Goal: Information Seeking & Learning: Learn about a topic

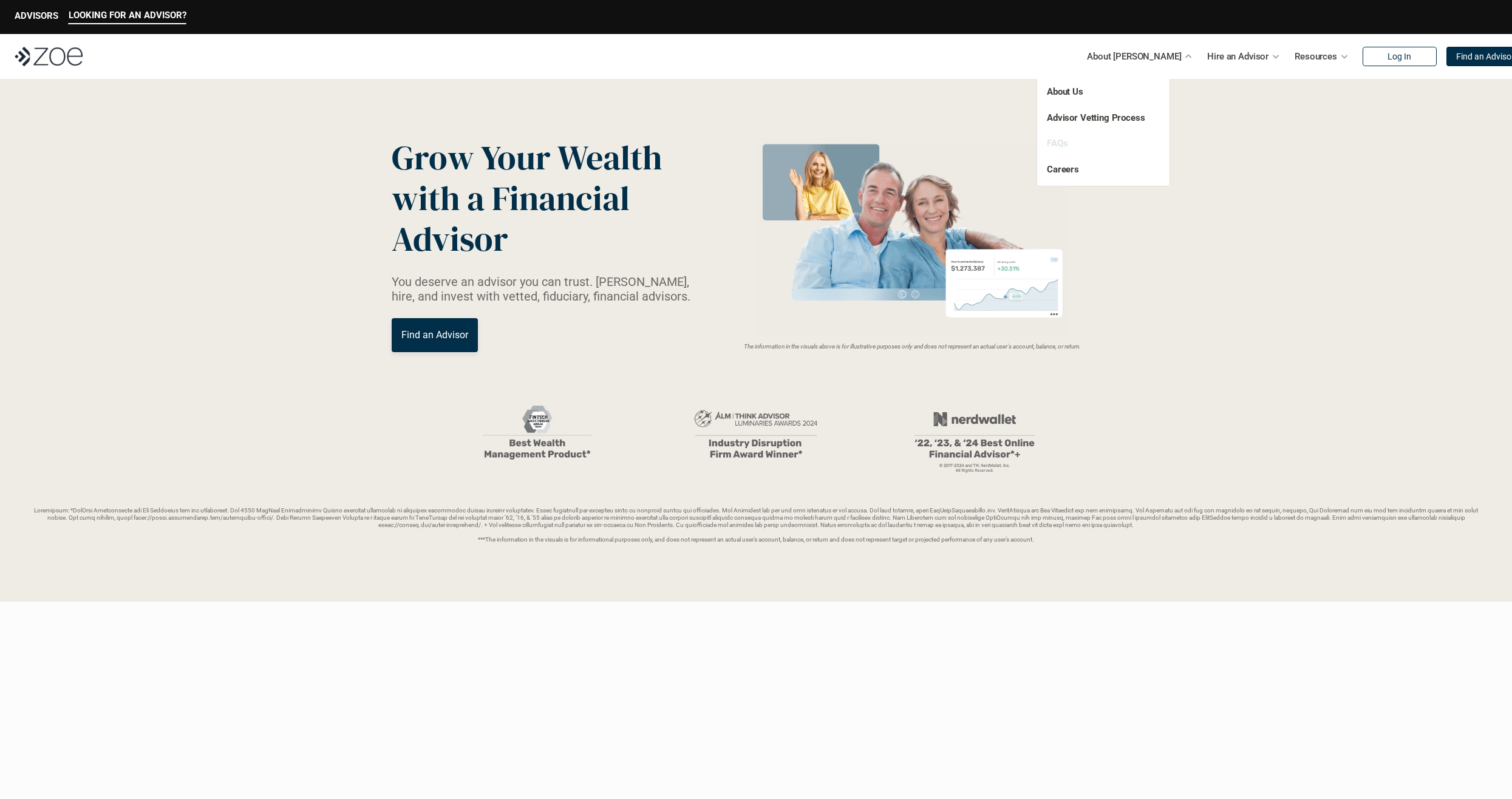
click at [1057, 145] on link "FAQs" at bounding box center [1057, 143] width 20 height 11
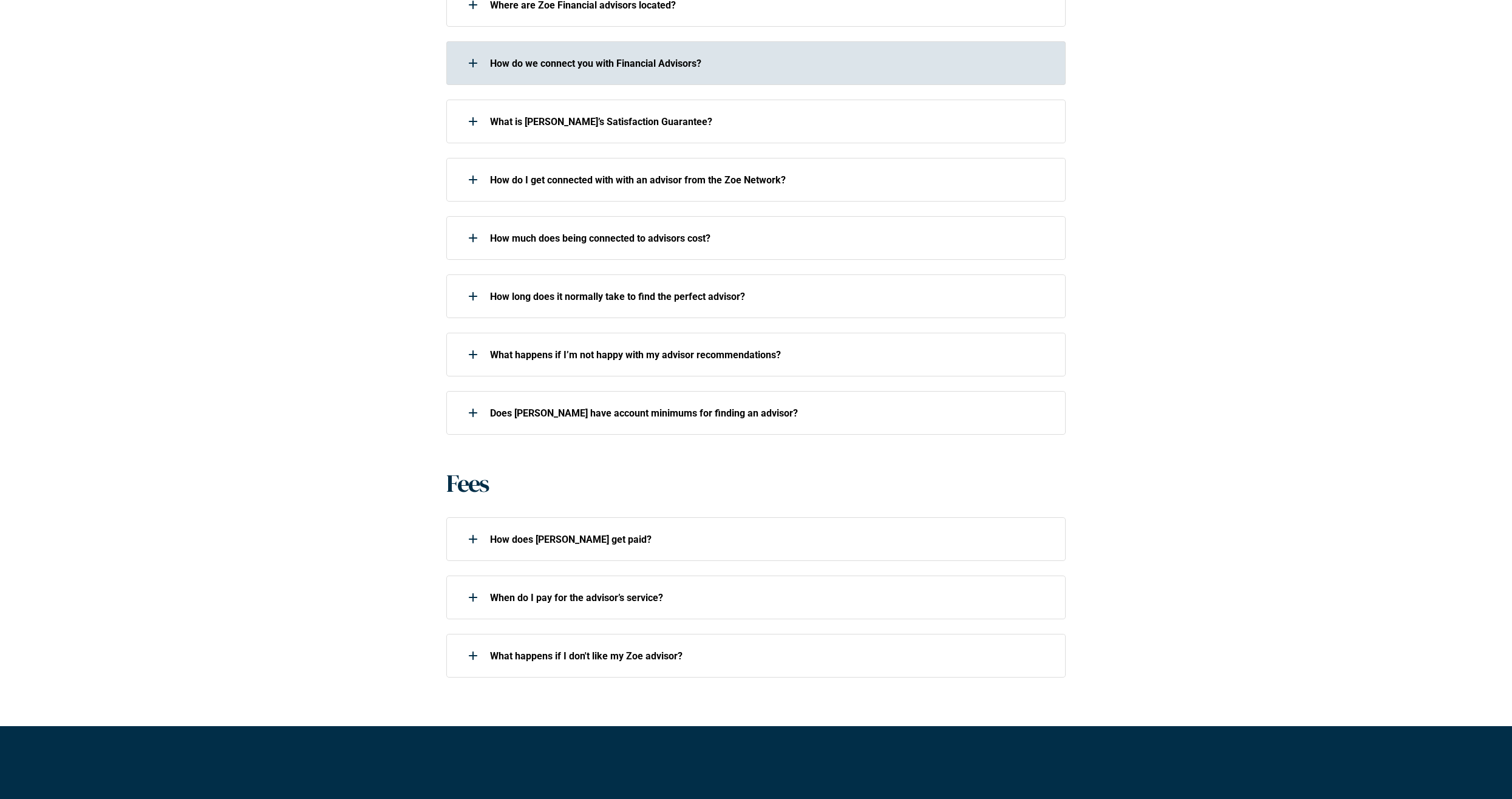
scroll to position [486, 0]
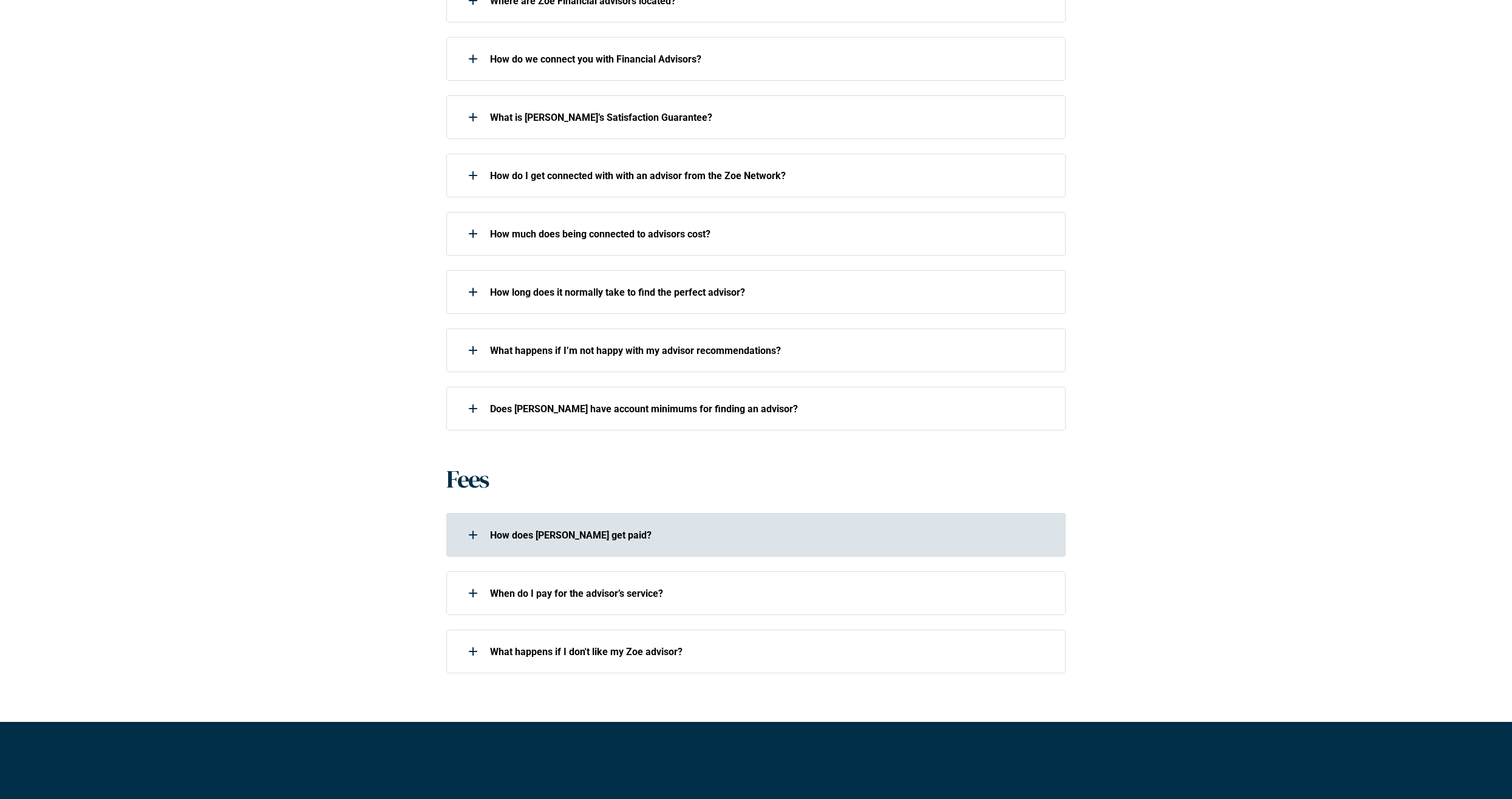
click at [573, 537] on p "How does [PERSON_NAME] get paid?" at bounding box center [770, 535] width 560 height 12
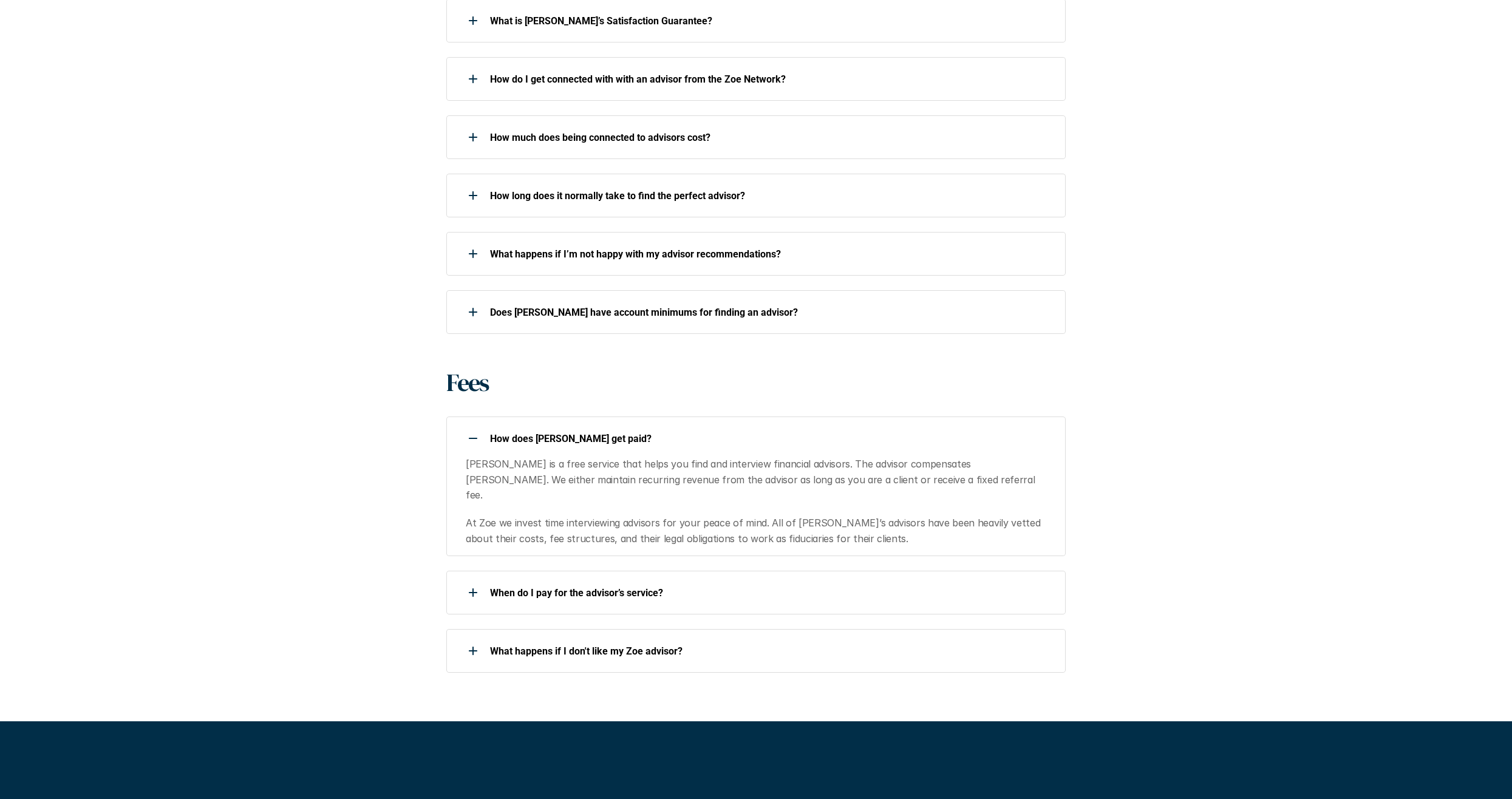
scroll to position [608, 0]
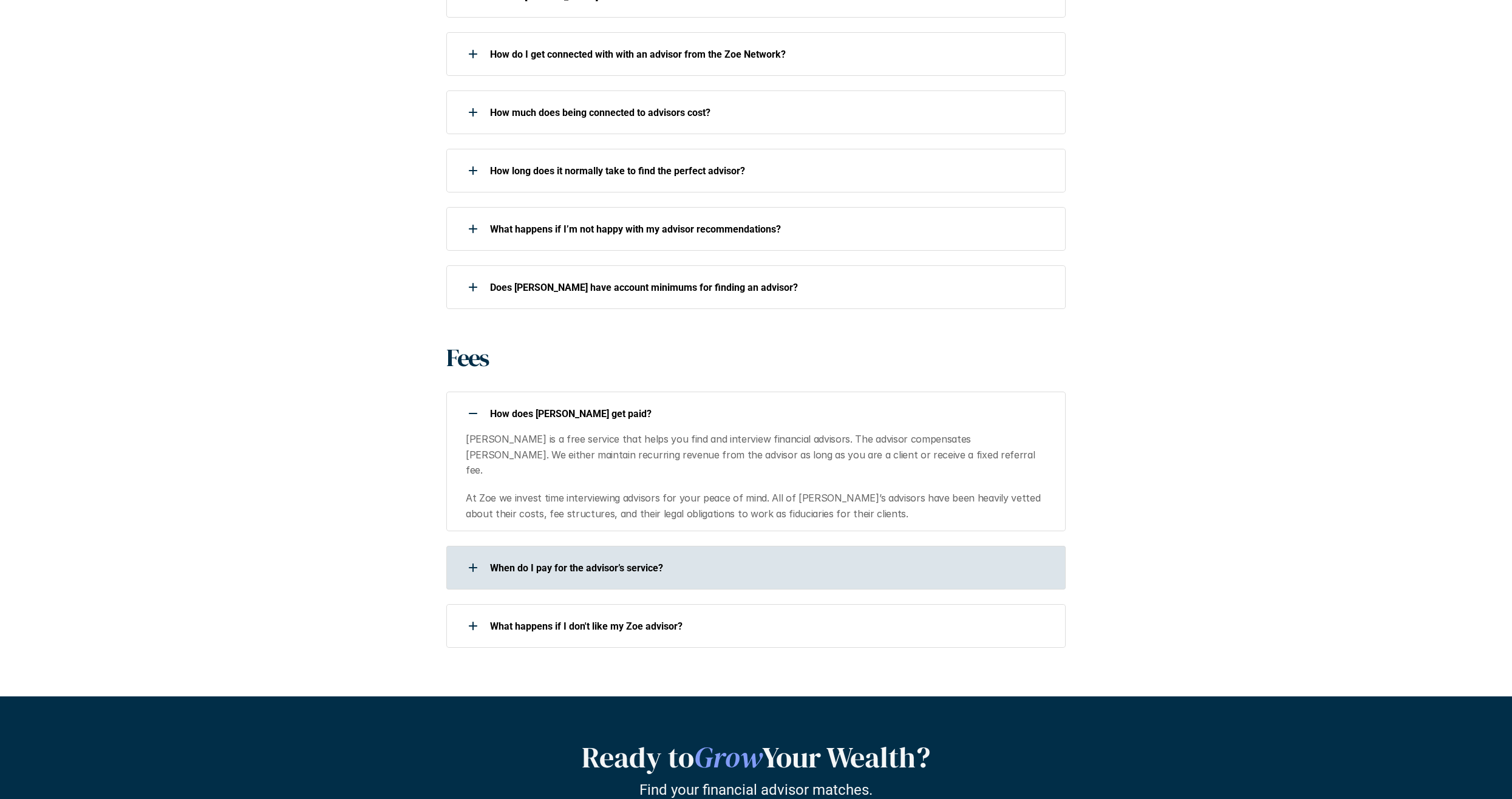
click at [601, 560] on div "When do I pay for the advisor’s service?" at bounding box center [748, 567] width 604 height 24
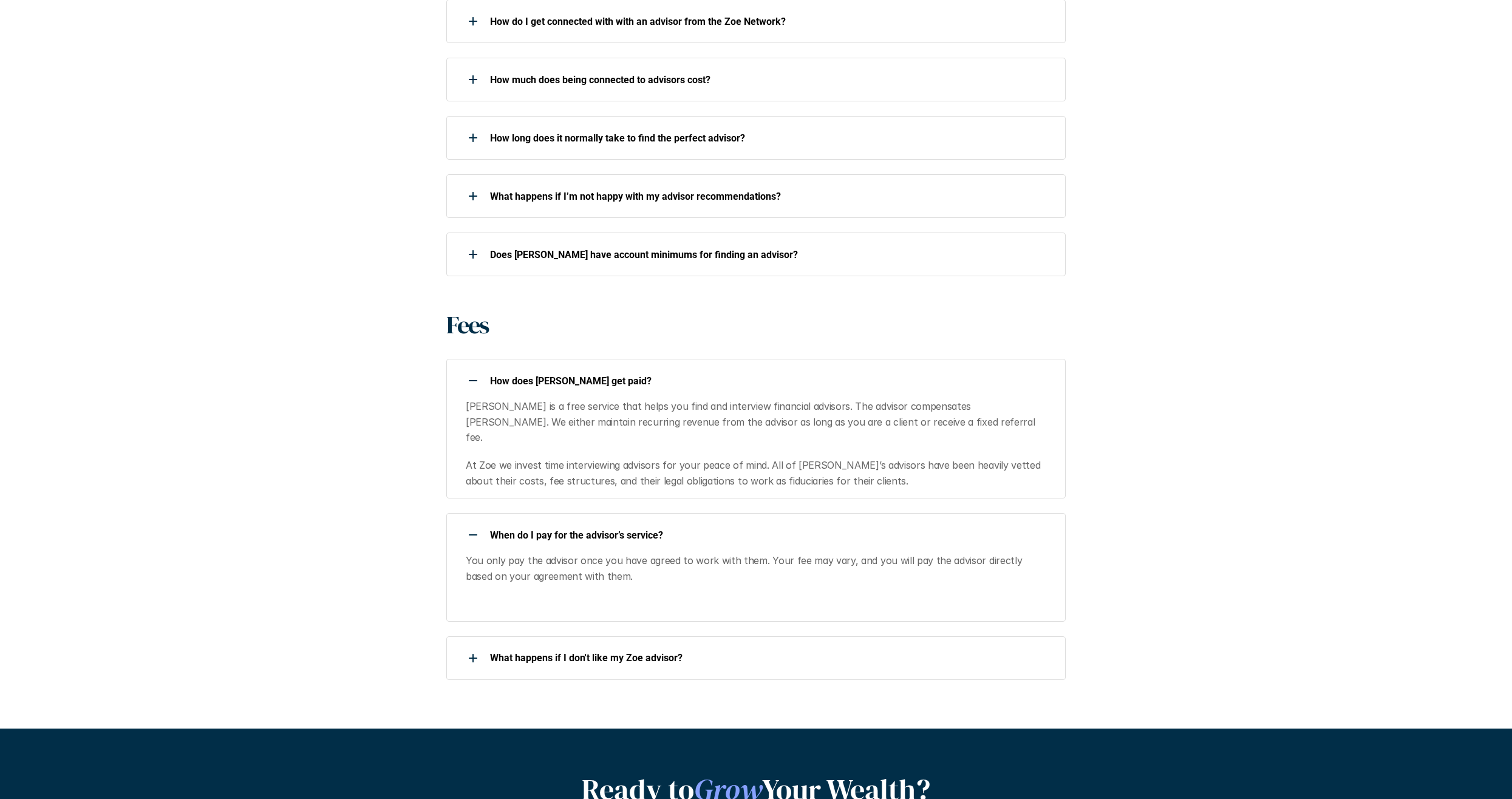
scroll to position [728, 0]
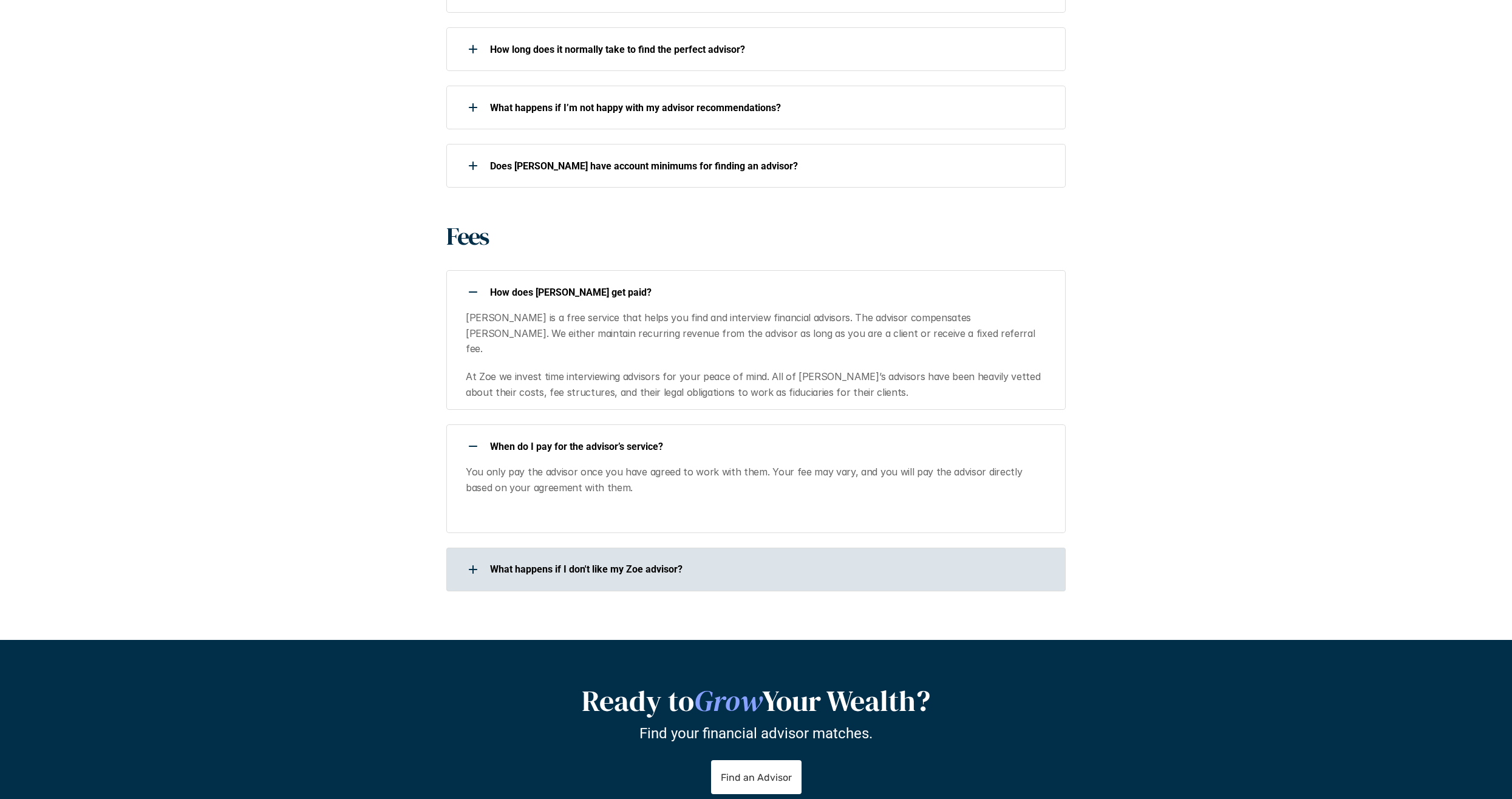
click at [612, 560] on div "What happens if I don't like my Zoe advisor?" at bounding box center [748, 569] width 604 height 24
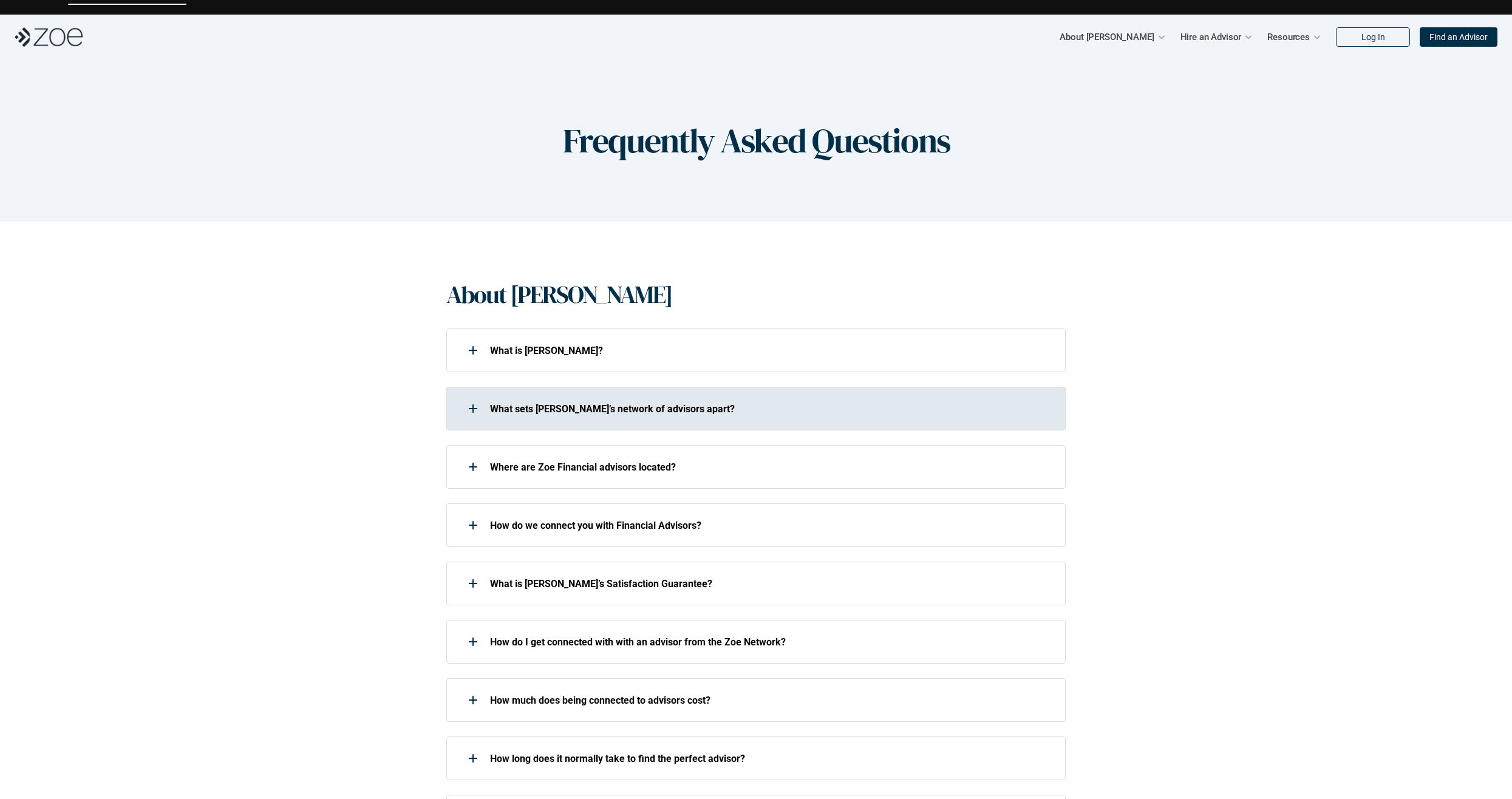
scroll to position [0, 0]
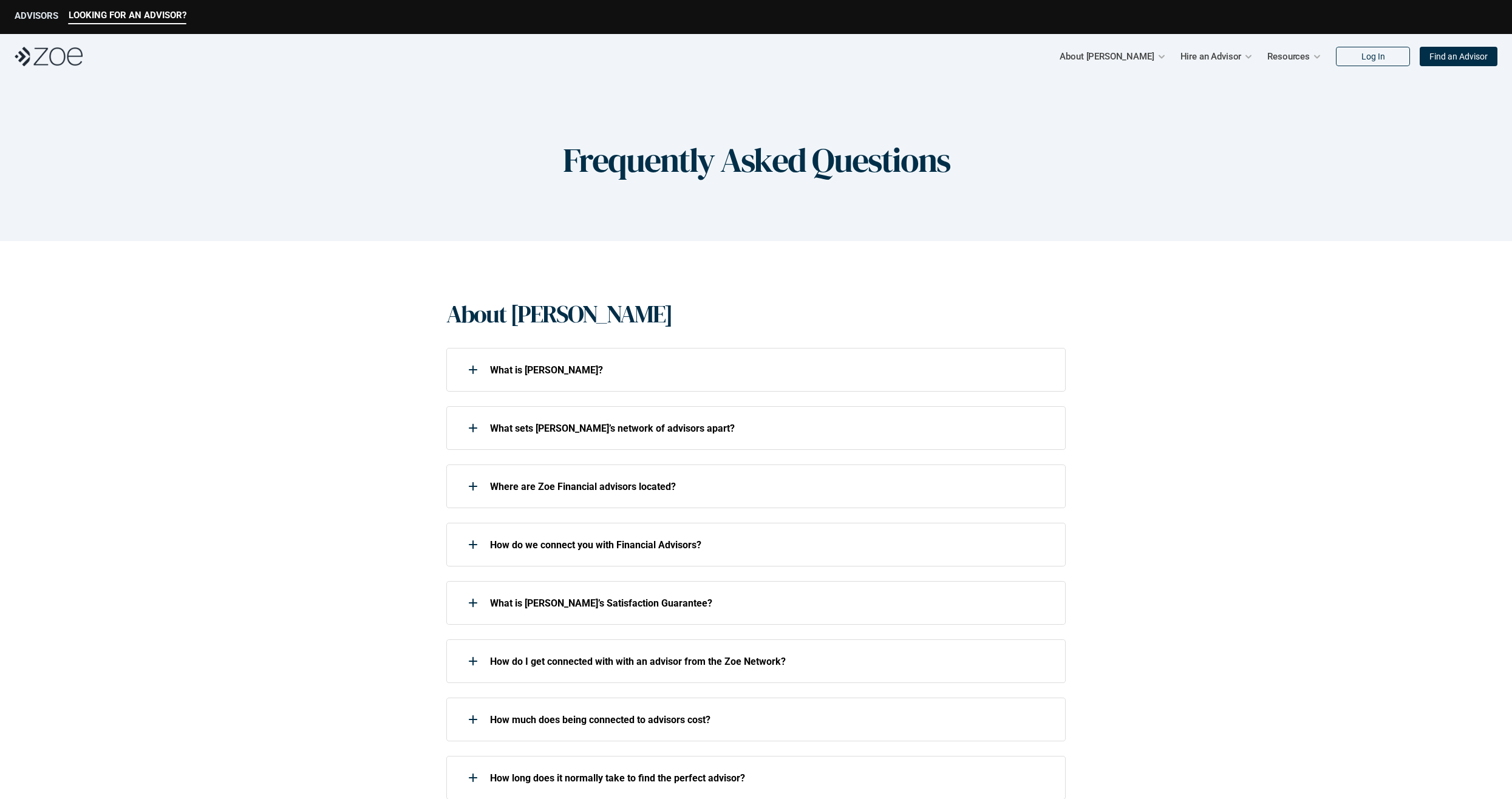
click at [48, 17] on p "ADVISORS" at bounding box center [36, 15] width 43 height 11
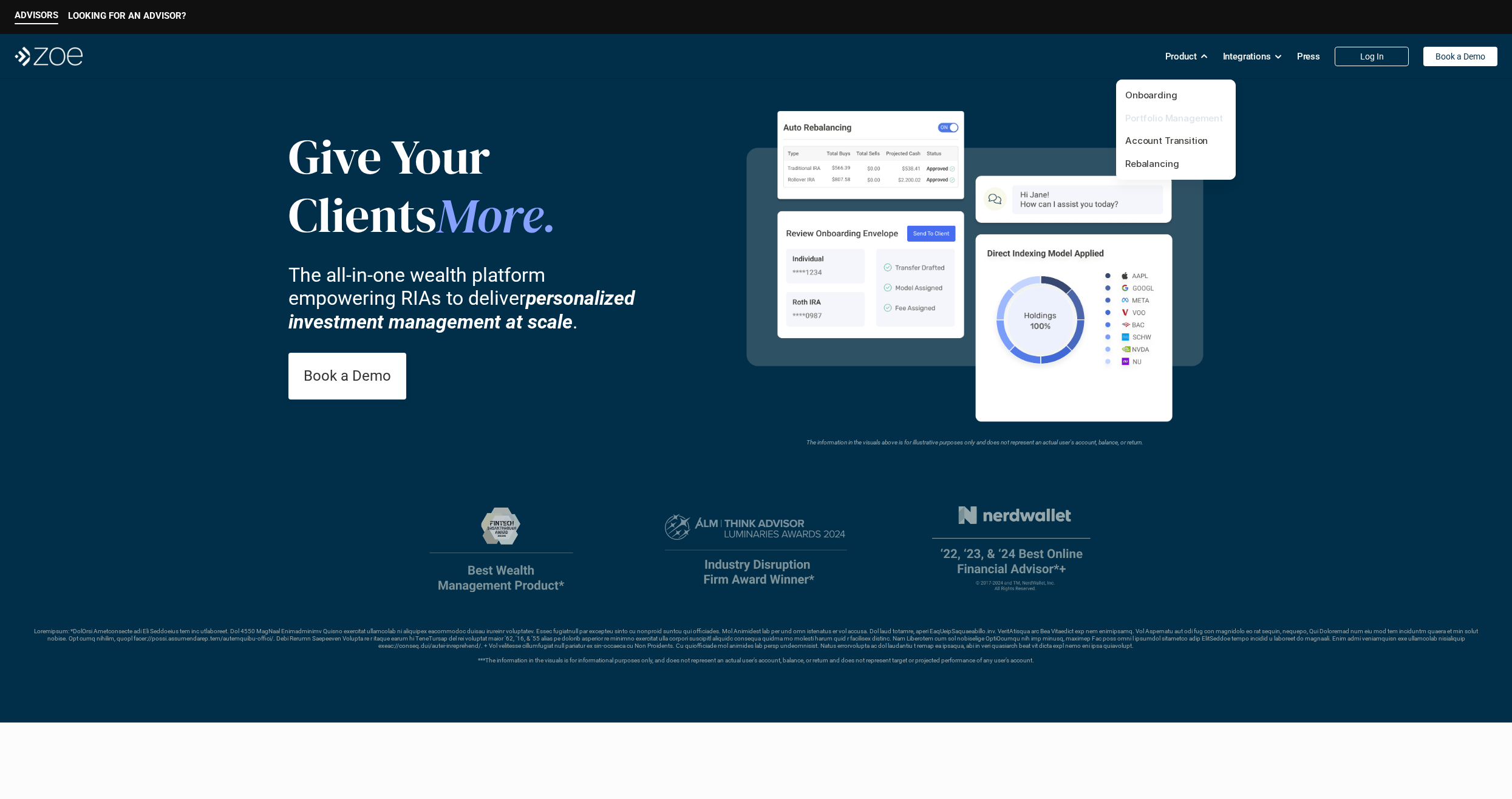
click at [1167, 118] on link "Portfolio Management" at bounding box center [1174, 118] width 98 height 12
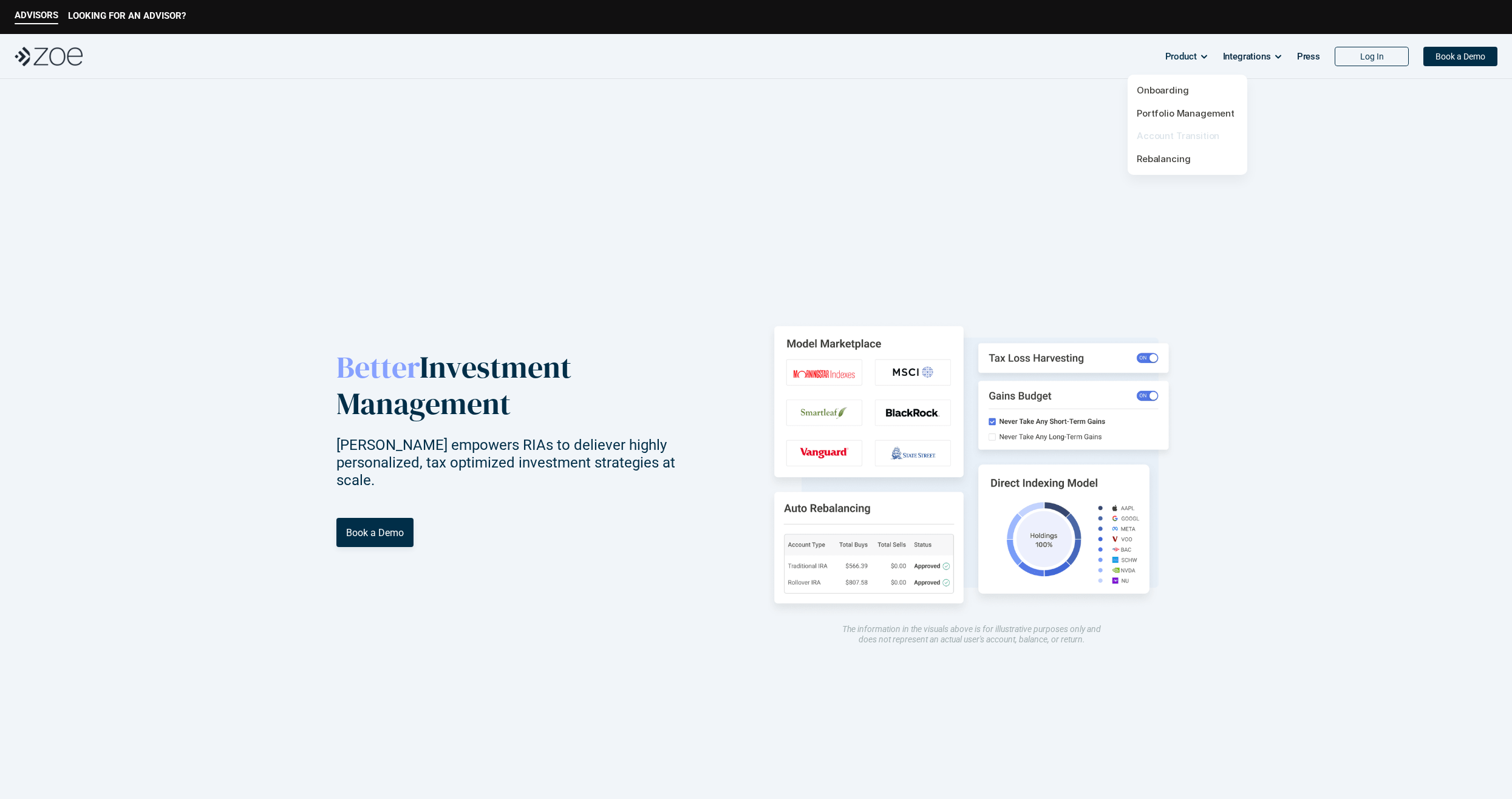
click at [1153, 133] on link "Account Transition" at bounding box center [1178, 136] width 82 height 12
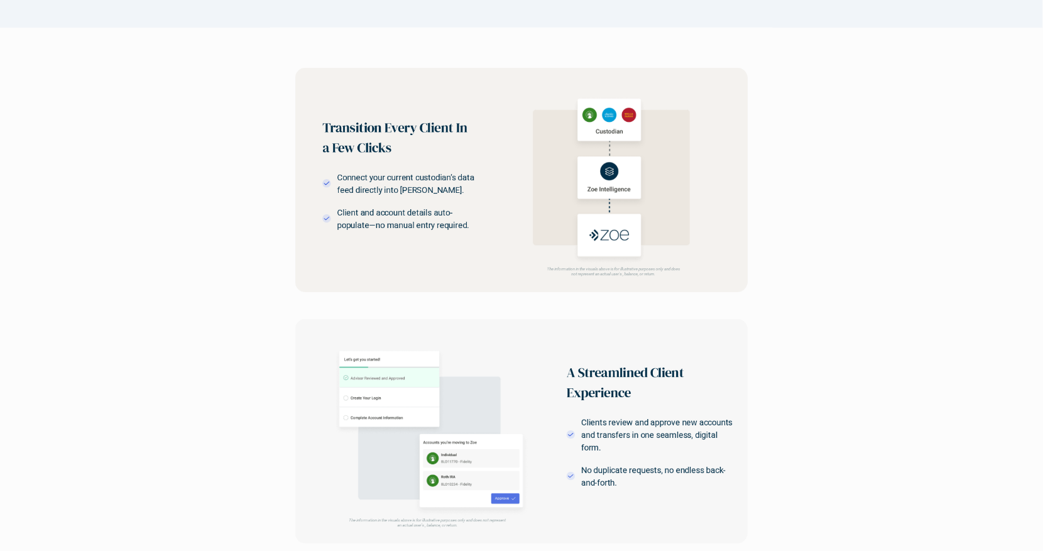
scroll to position [503, 0]
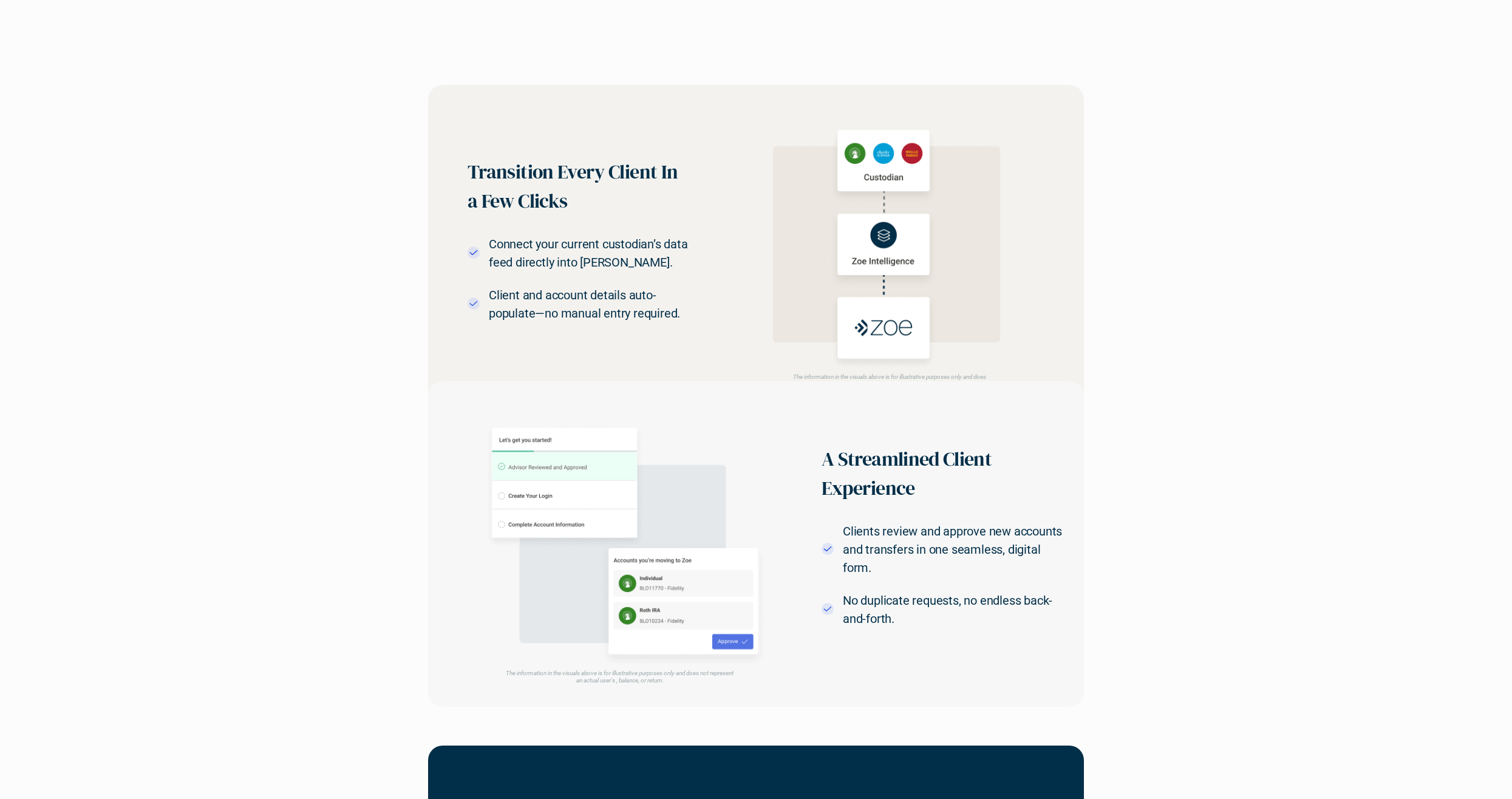
click at [577, 493] on img at bounding box center [624, 544] width 316 height 247
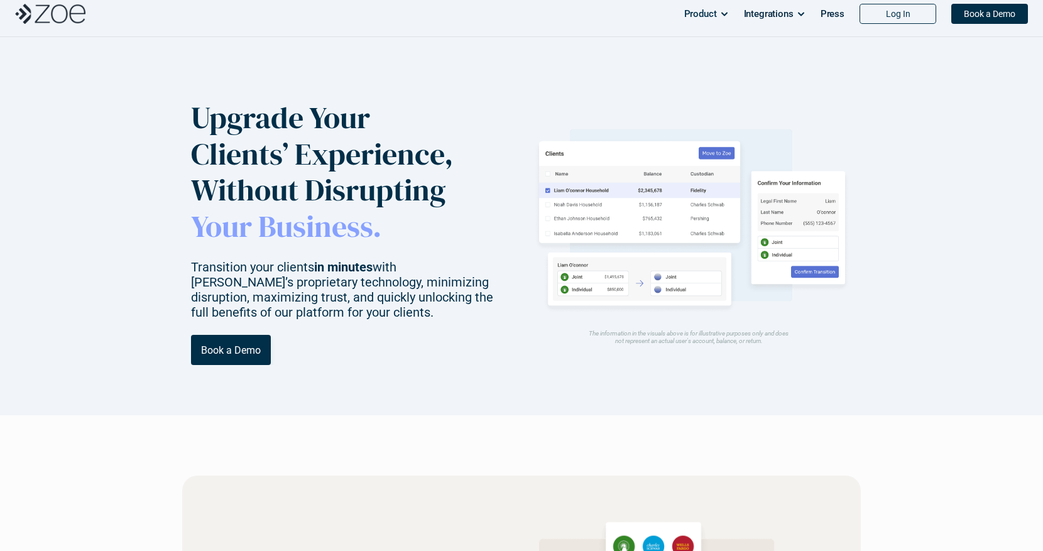
scroll to position [0, 0]
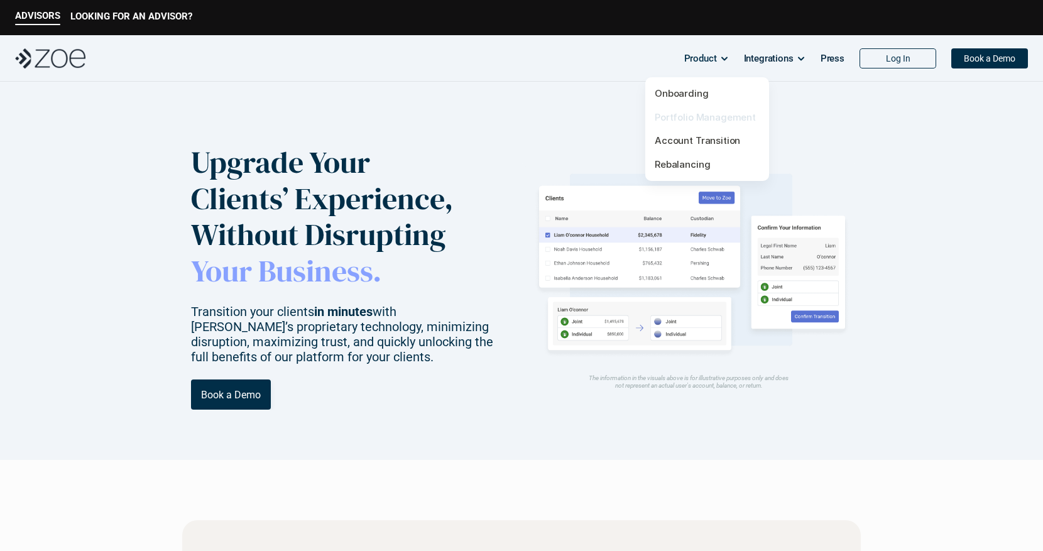
click at [686, 116] on link "Portfolio Management" at bounding box center [705, 117] width 101 height 12
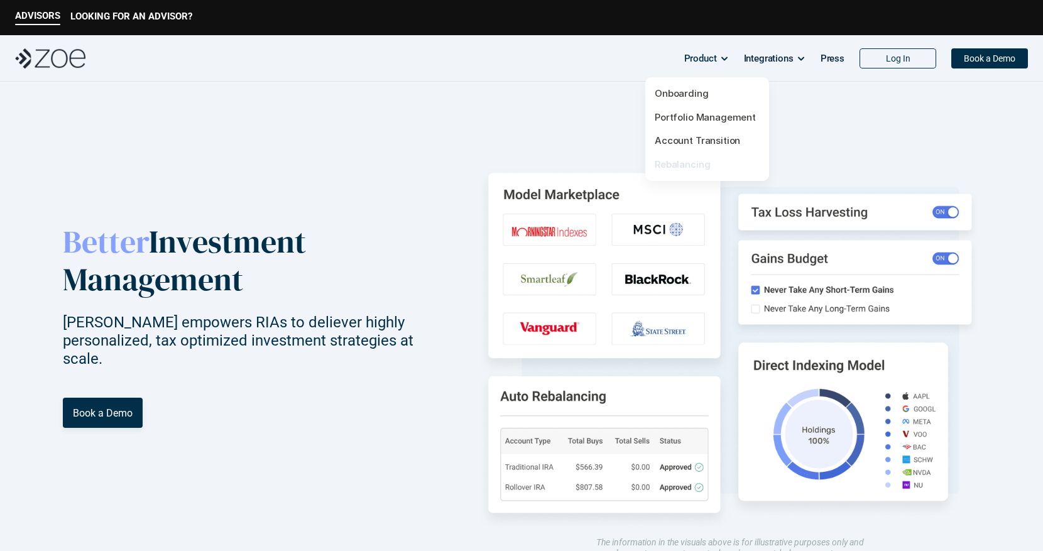
click at [700, 163] on link "Rebalancing" at bounding box center [682, 164] width 55 height 12
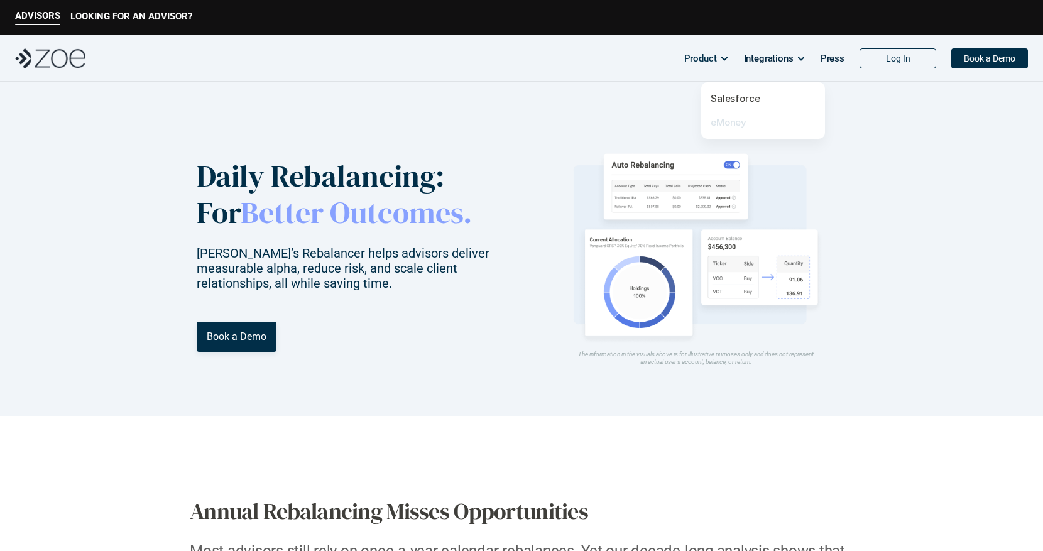
click at [731, 123] on link "eMoney" at bounding box center [729, 122] width 36 height 12
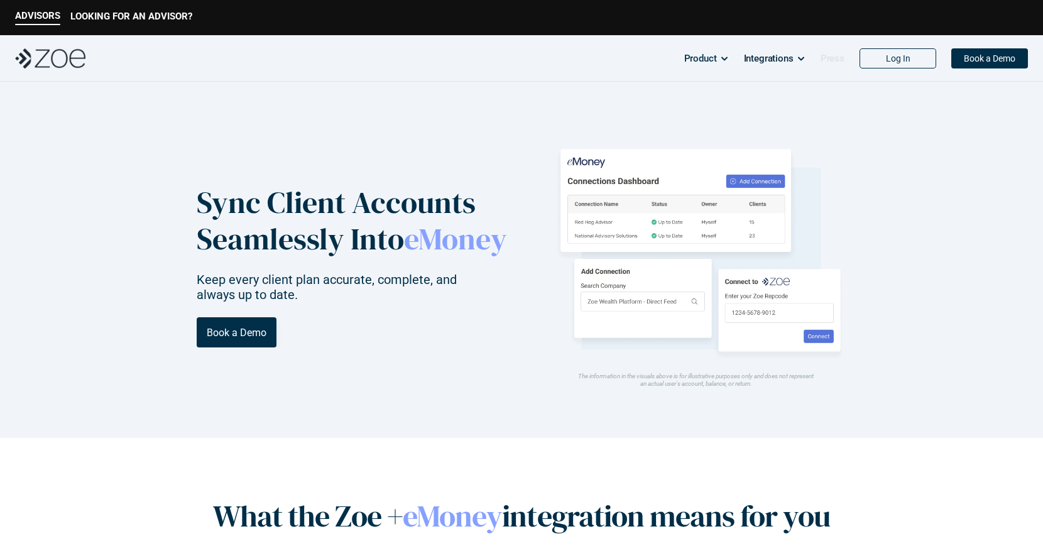
click at [832, 62] on p "Press" at bounding box center [833, 58] width 24 height 19
